Goal: Task Accomplishment & Management: Manage account settings

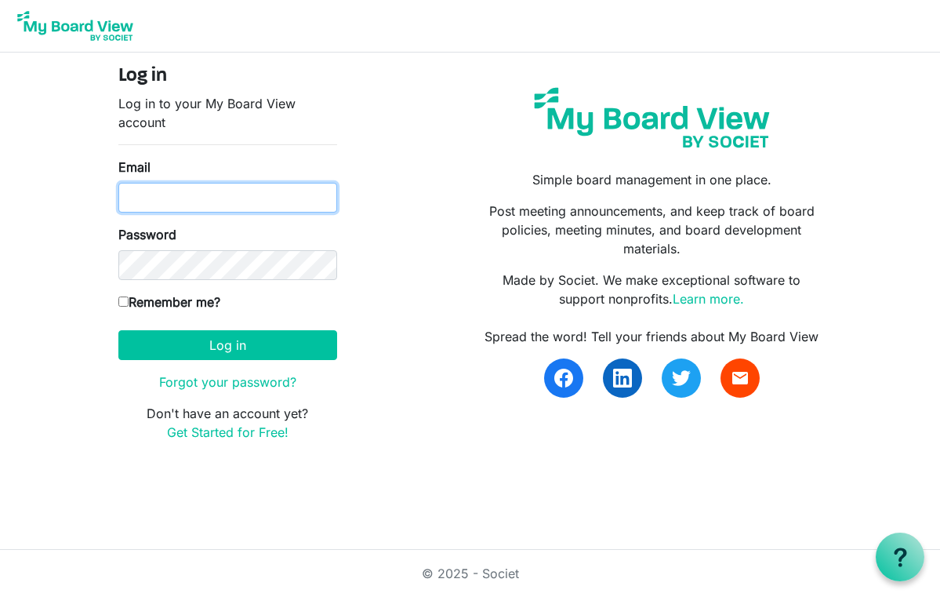
type input "mskrodolis@gmail.com"
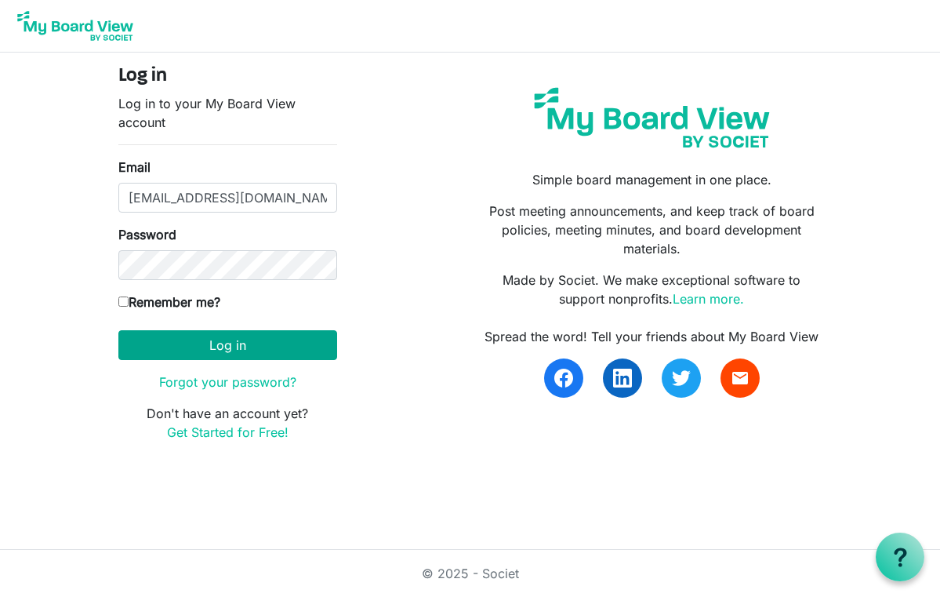
click at [245, 350] on button "Log in" at bounding box center [227, 345] width 219 height 30
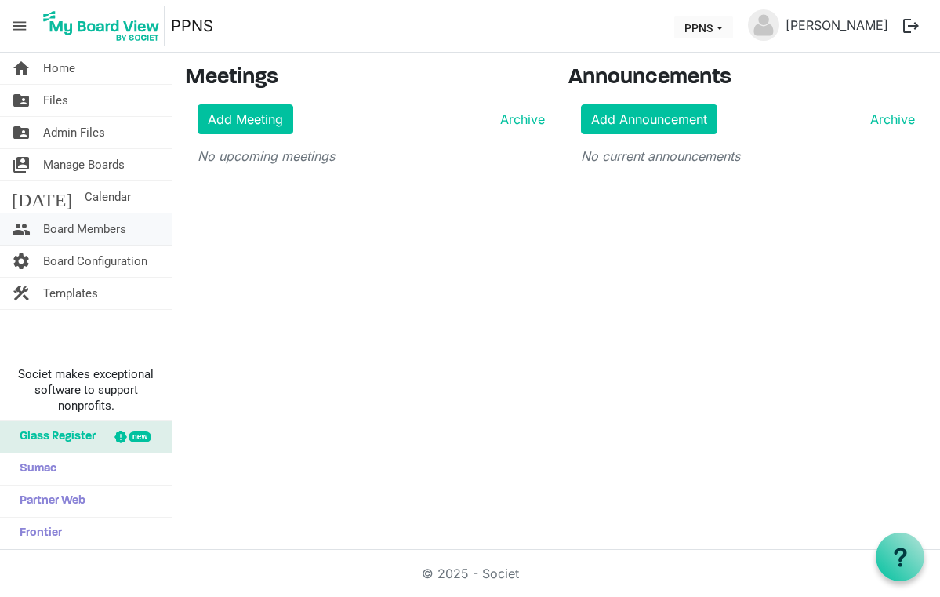
click at [103, 233] on span "Board Members" at bounding box center [84, 228] width 83 height 31
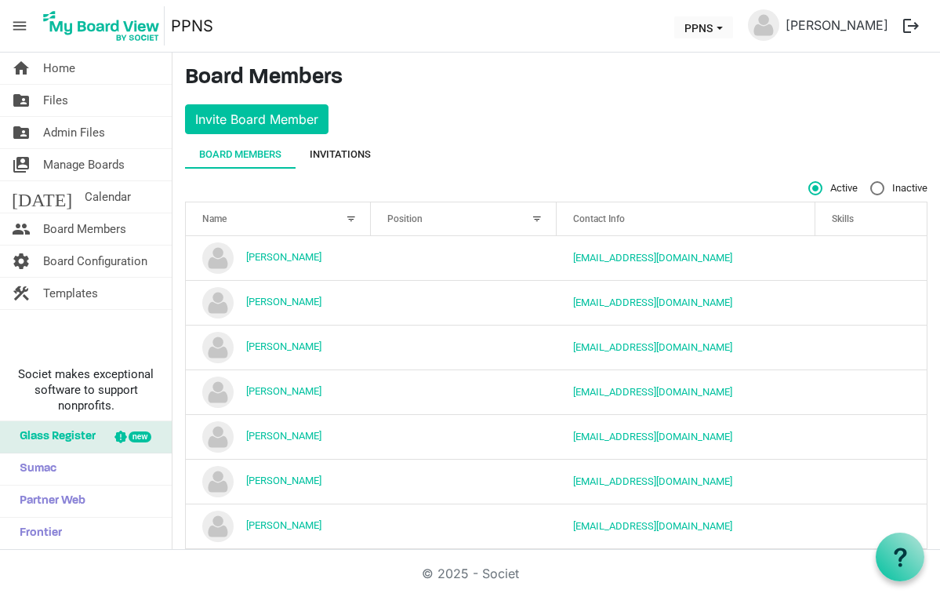
click at [343, 158] on div "Invitations" at bounding box center [340, 155] width 61 height 16
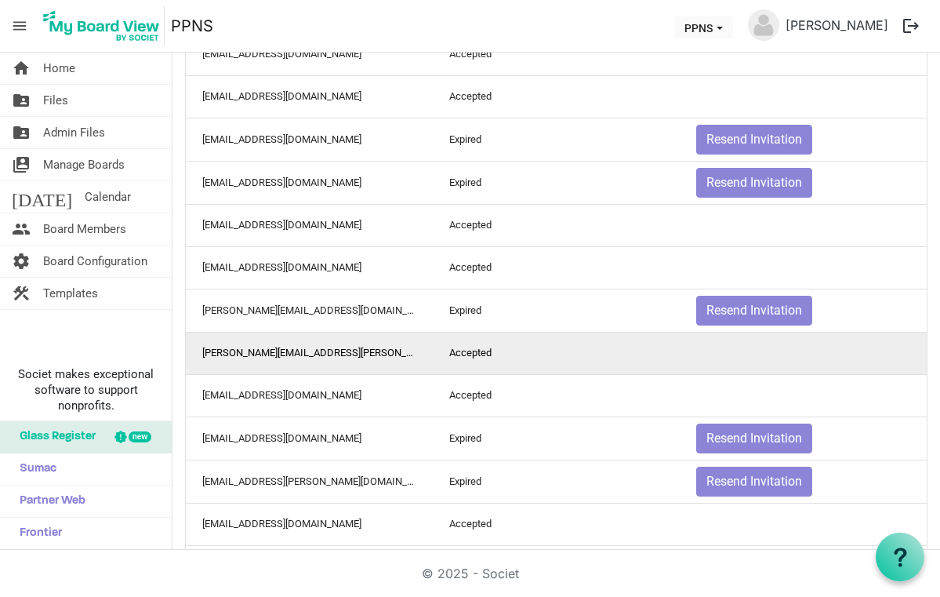
scroll to position [438, 0]
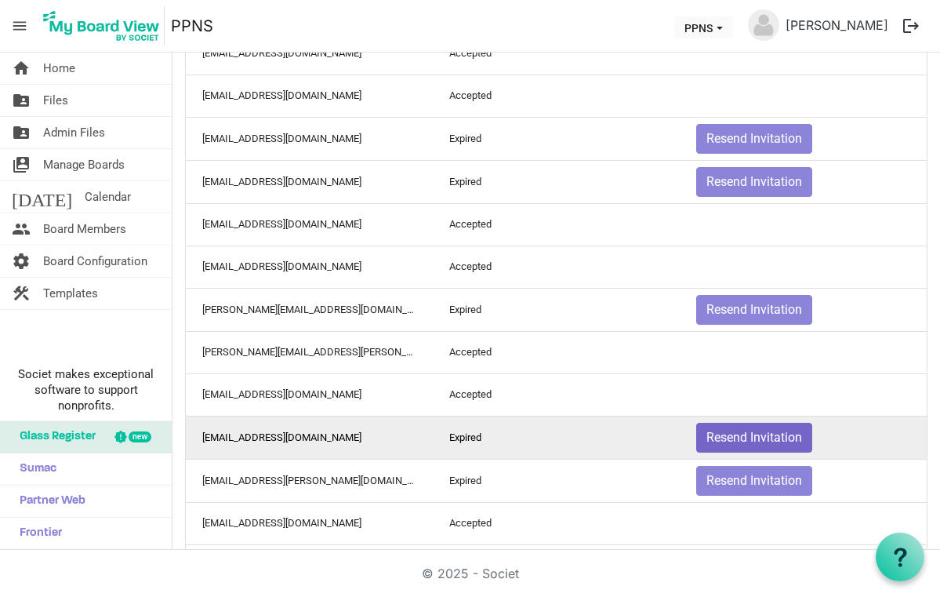
click at [753, 435] on button "Resend Invitation" at bounding box center [754, 438] width 116 height 30
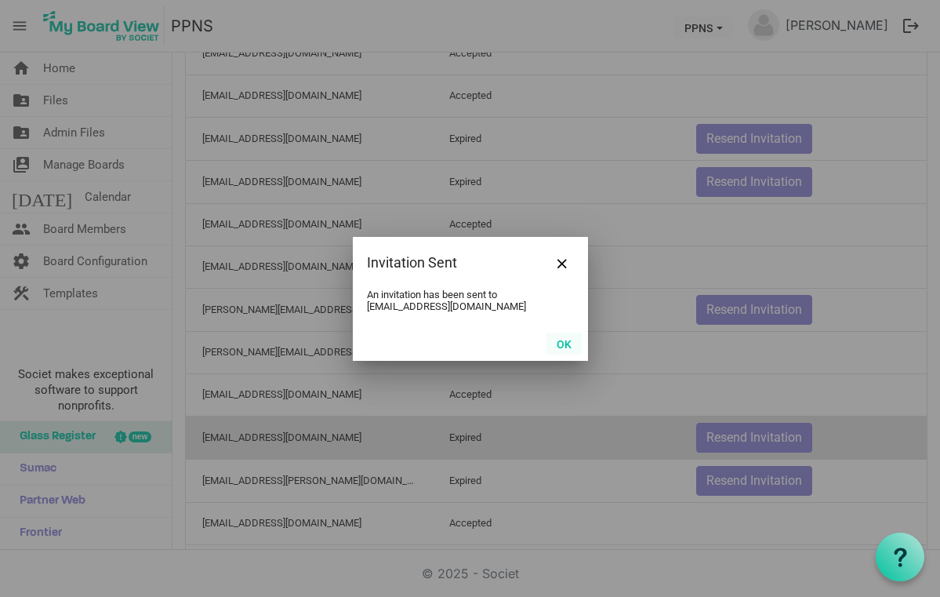
click at [561, 343] on button "OK" at bounding box center [564, 343] width 35 height 22
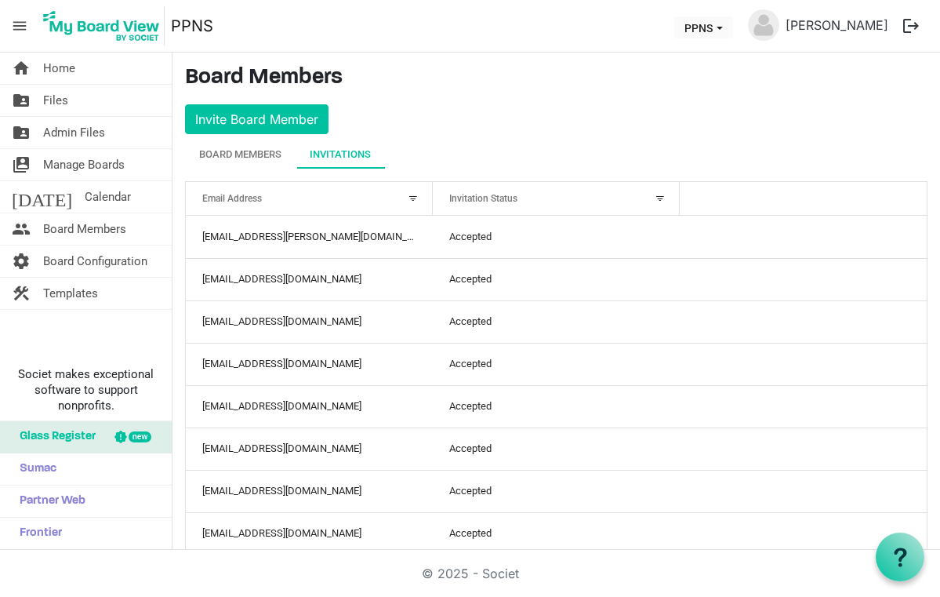
scroll to position [0, 0]
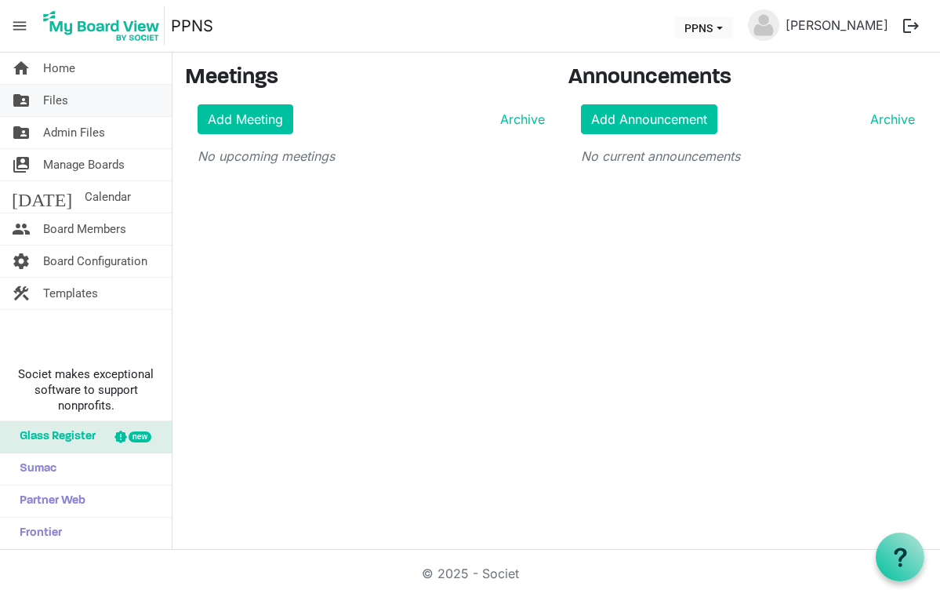
click at [52, 94] on span "Files" at bounding box center [55, 100] width 25 height 31
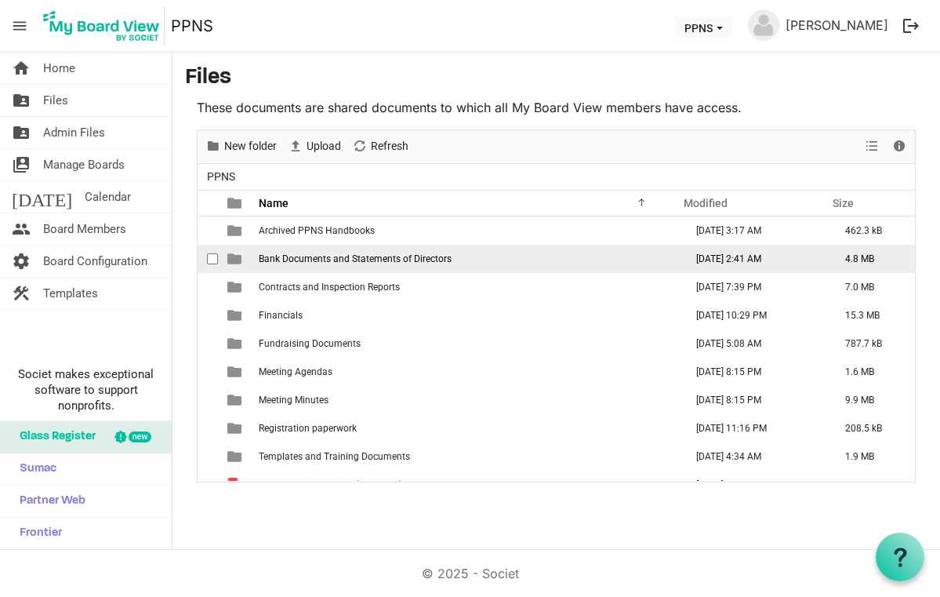
click at [410, 263] on span "Bank Documents and Statements of Directors" at bounding box center [355, 258] width 193 height 11
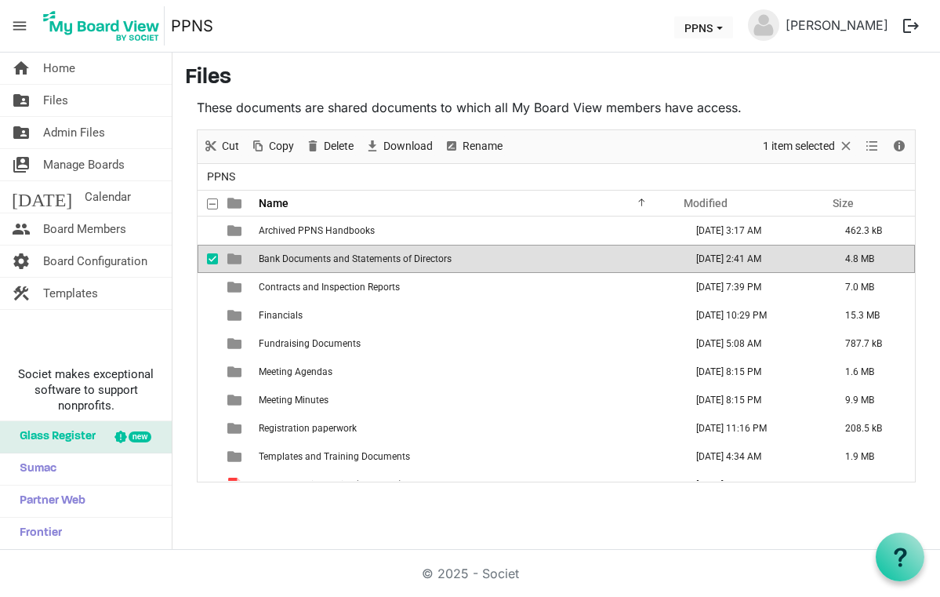
click at [240, 265] on span "is template cell column header type" at bounding box center [234, 259] width 14 height 14
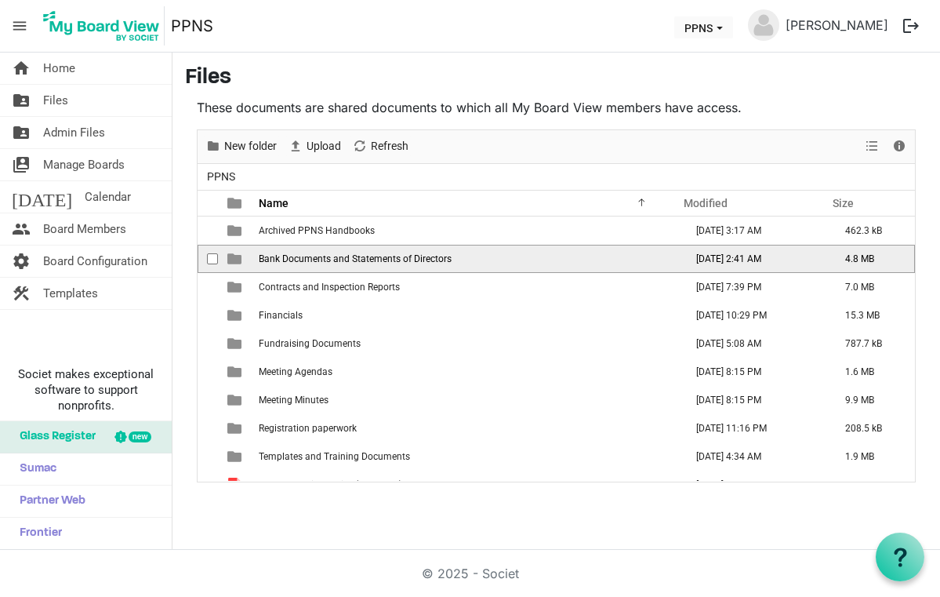
click at [240, 265] on span "is template cell column header type" at bounding box center [234, 259] width 14 height 14
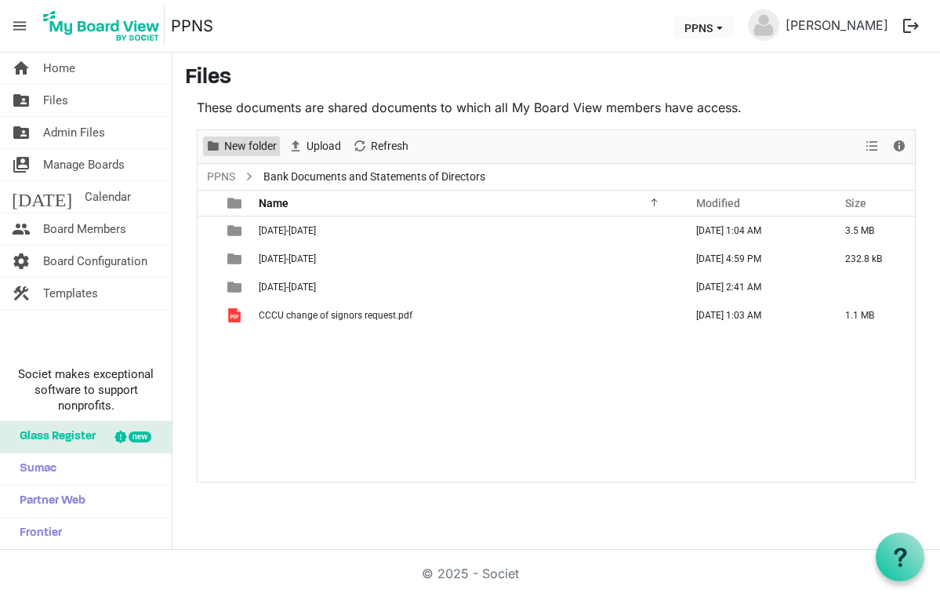
click at [254, 147] on span "New folder" at bounding box center [251, 146] width 56 height 20
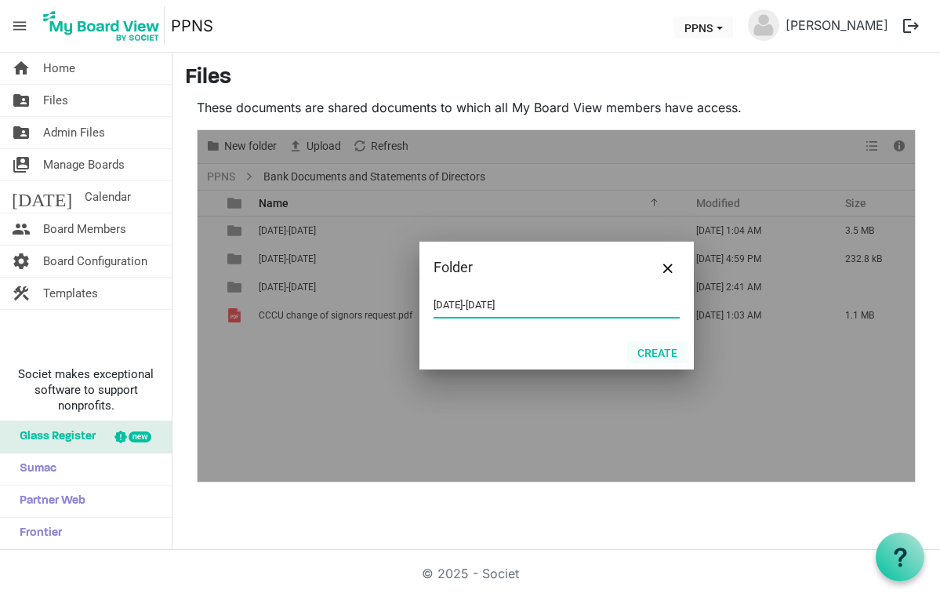
type input "[DATE]-[DATE]"
click at [673, 356] on button "Create" at bounding box center [657, 352] width 60 height 22
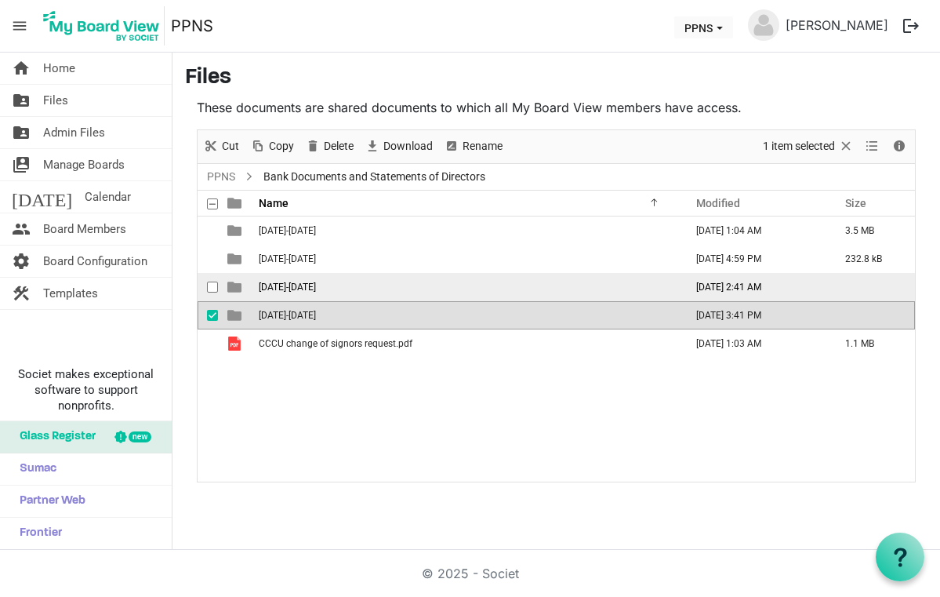
click at [274, 285] on span "[DATE]-[DATE]" at bounding box center [287, 286] width 57 height 11
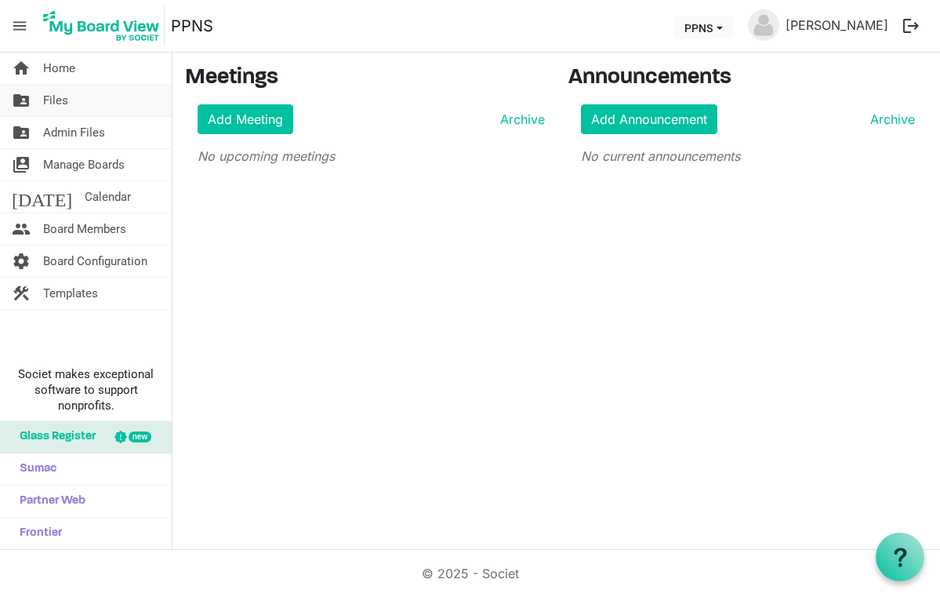
click at [57, 96] on span "Files" at bounding box center [55, 100] width 25 height 31
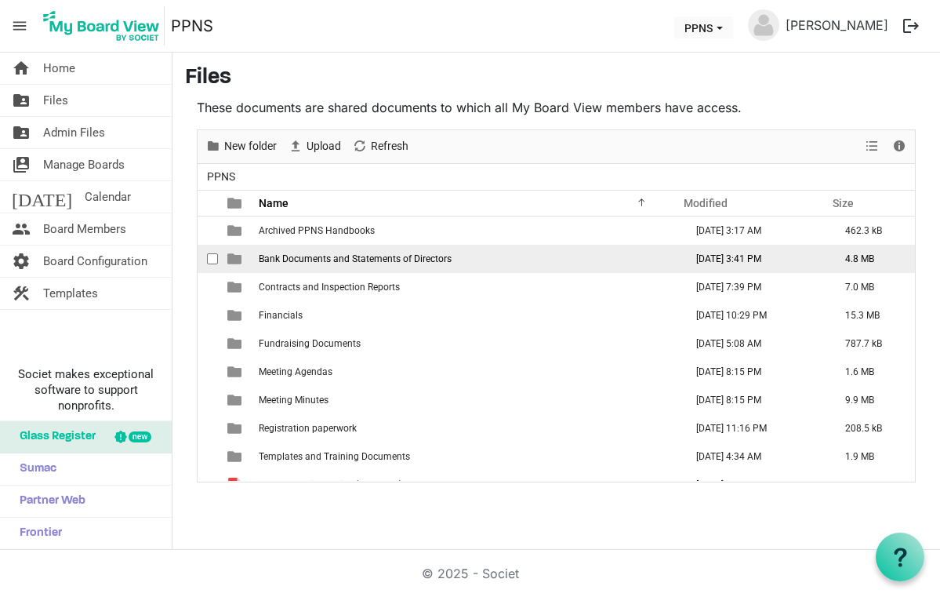
click at [352, 253] on span "Bank Documents and Statements of Directors" at bounding box center [355, 258] width 193 height 11
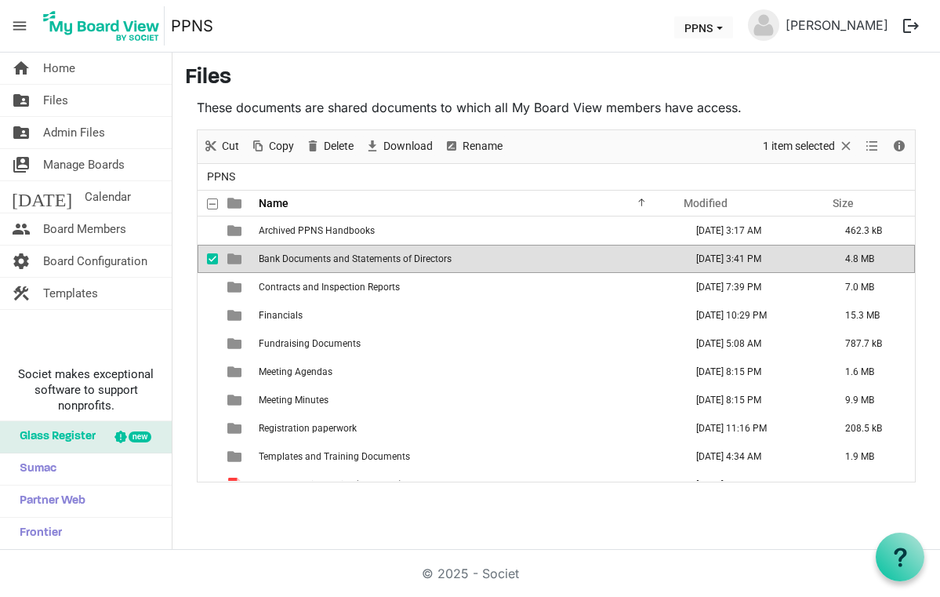
click at [352, 253] on span "Bank Documents and Statements of Directors" at bounding box center [355, 258] width 193 height 11
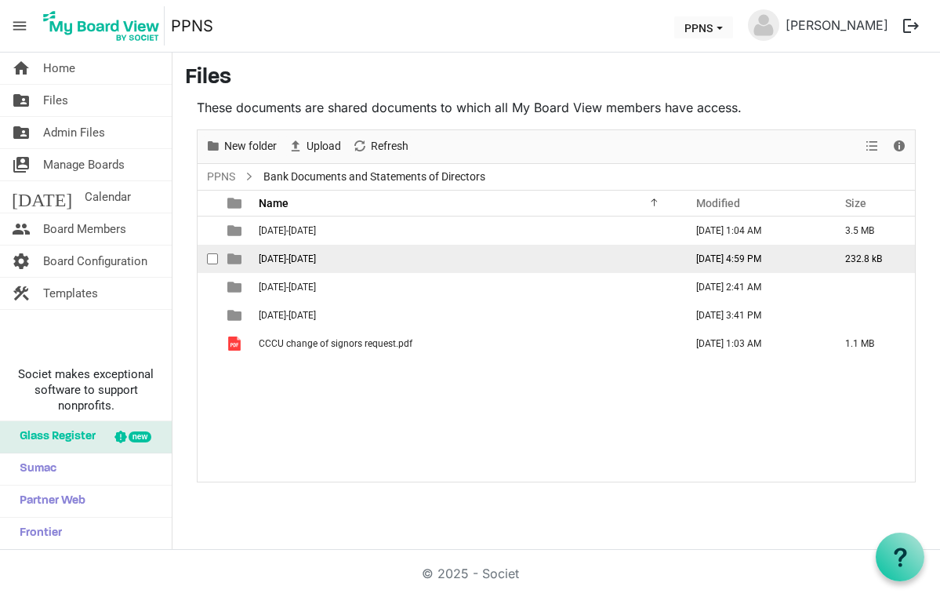
click at [281, 253] on span "[DATE]-[DATE]" at bounding box center [287, 258] width 57 height 11
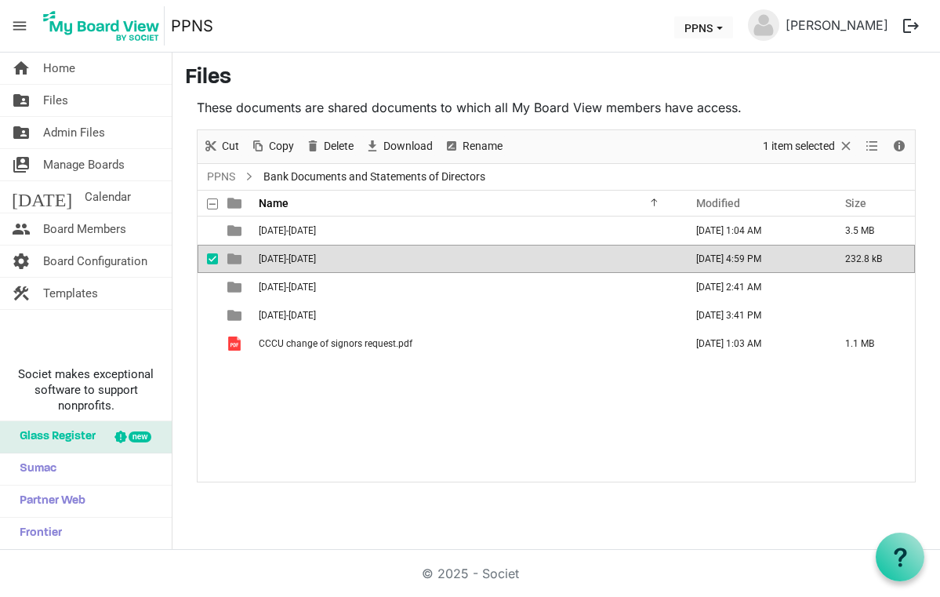
click at [281, 253] on span "[DATE]-[DATE]" at bounding box center [287, 258] width 57 height 11
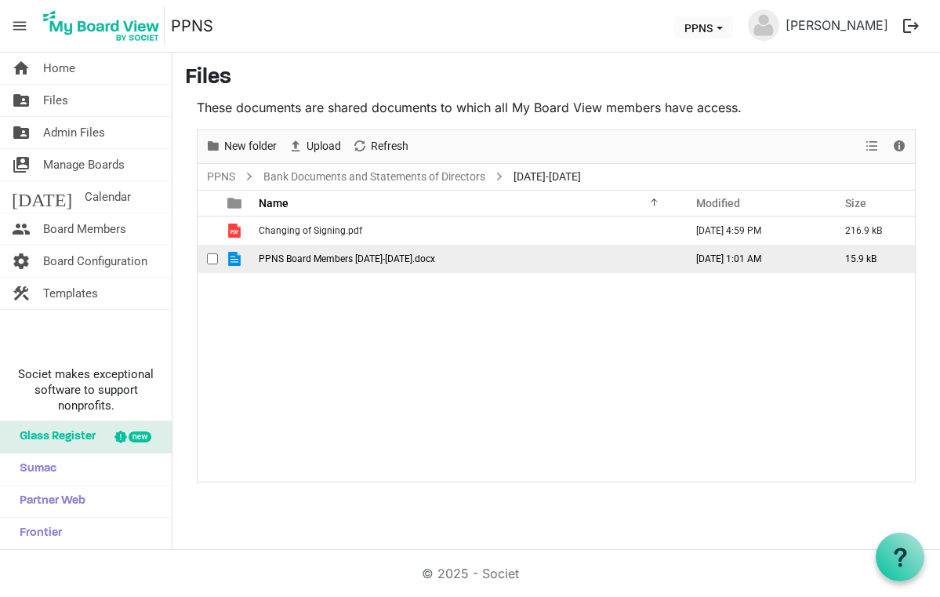
click at [238, 261] on span "is template cell column header type" at bounding box center [234, 259] width 14 height 14
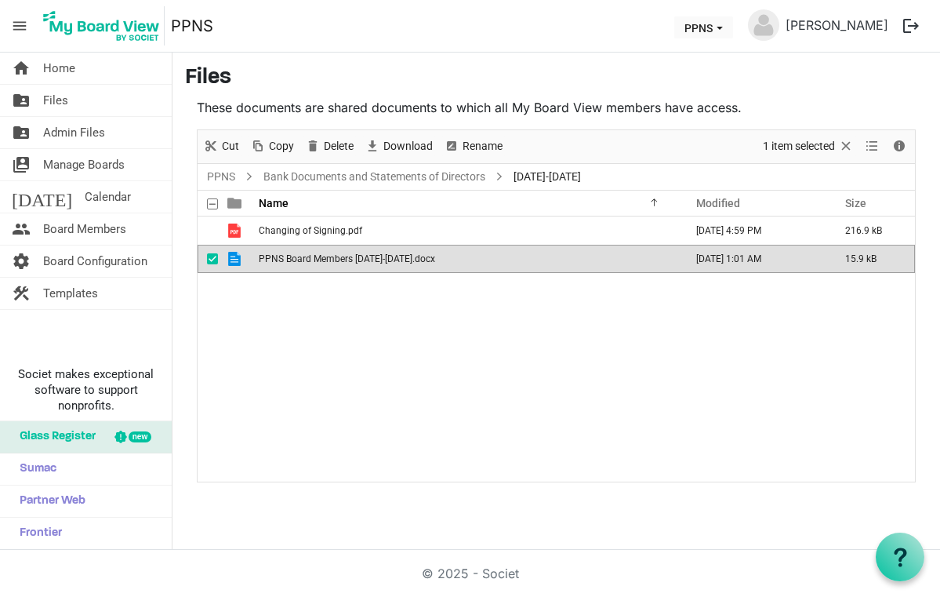
click at [238, 261] on span "is template cell column header type" at bounding box center [234, 259] width 14 height 14
